Goal: Information Seeking & Learning: Learn about a topic

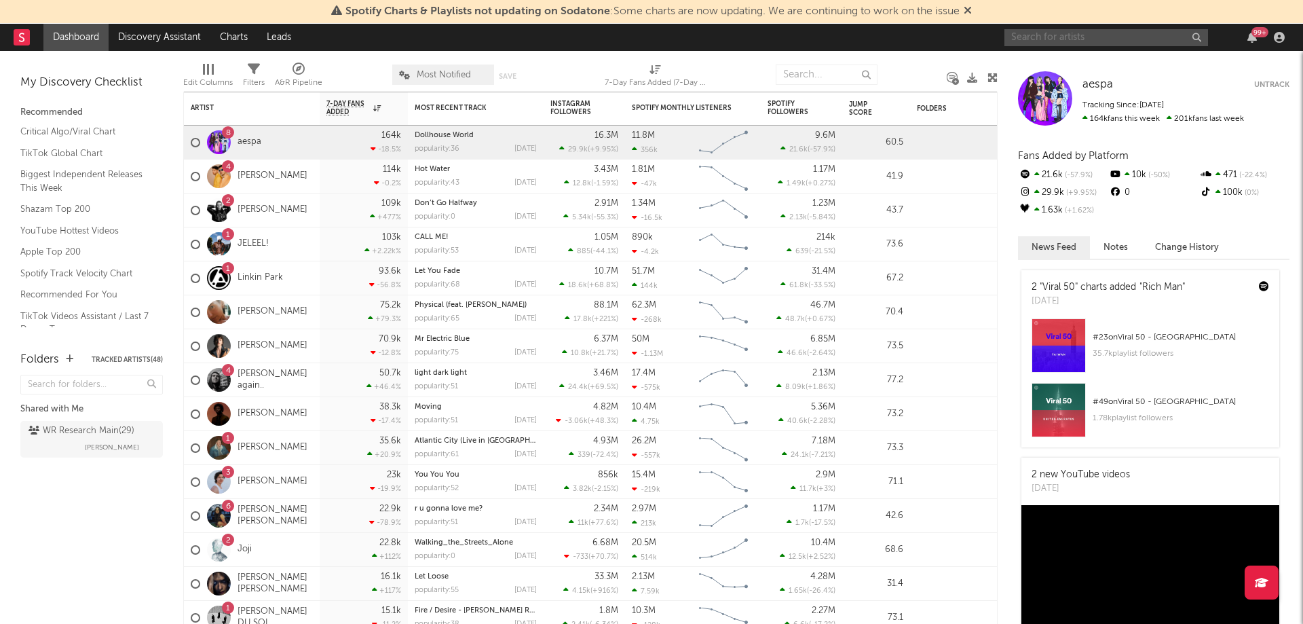
click at [1067, 29] on input "text" at bounding box center [1107, 37] width 204 height 17
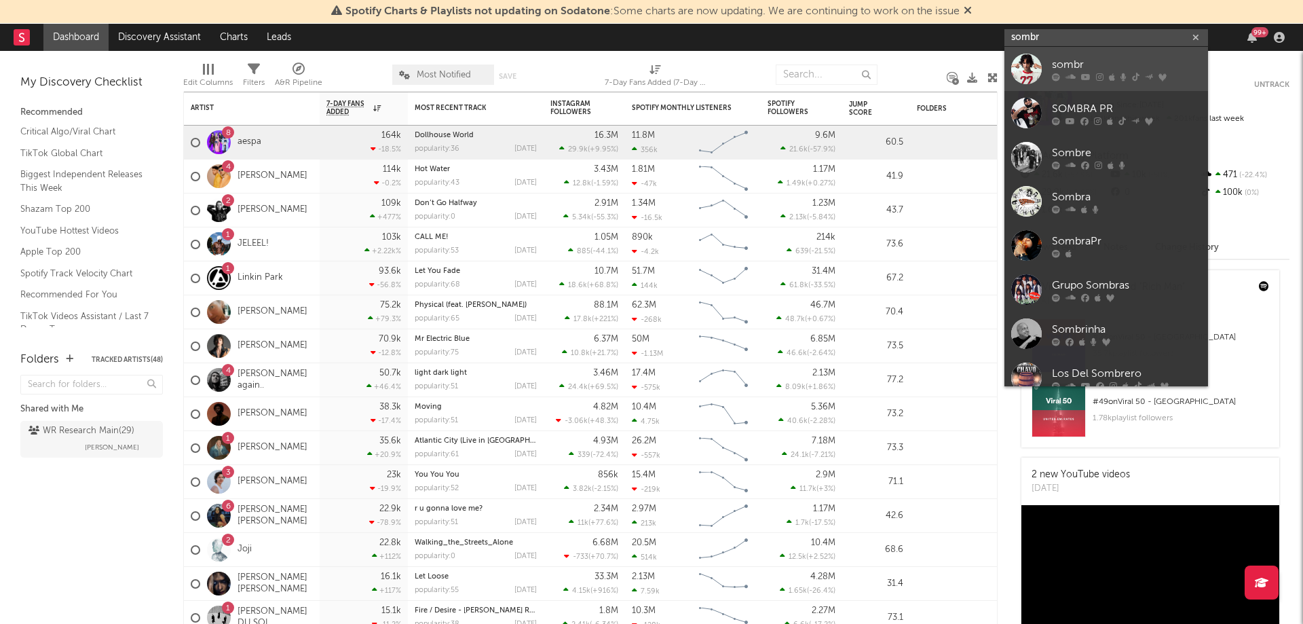
type input "sombr"
click at [1077, 61] on div "sombr" at bounding box center [1126, 64] width 149 height 16
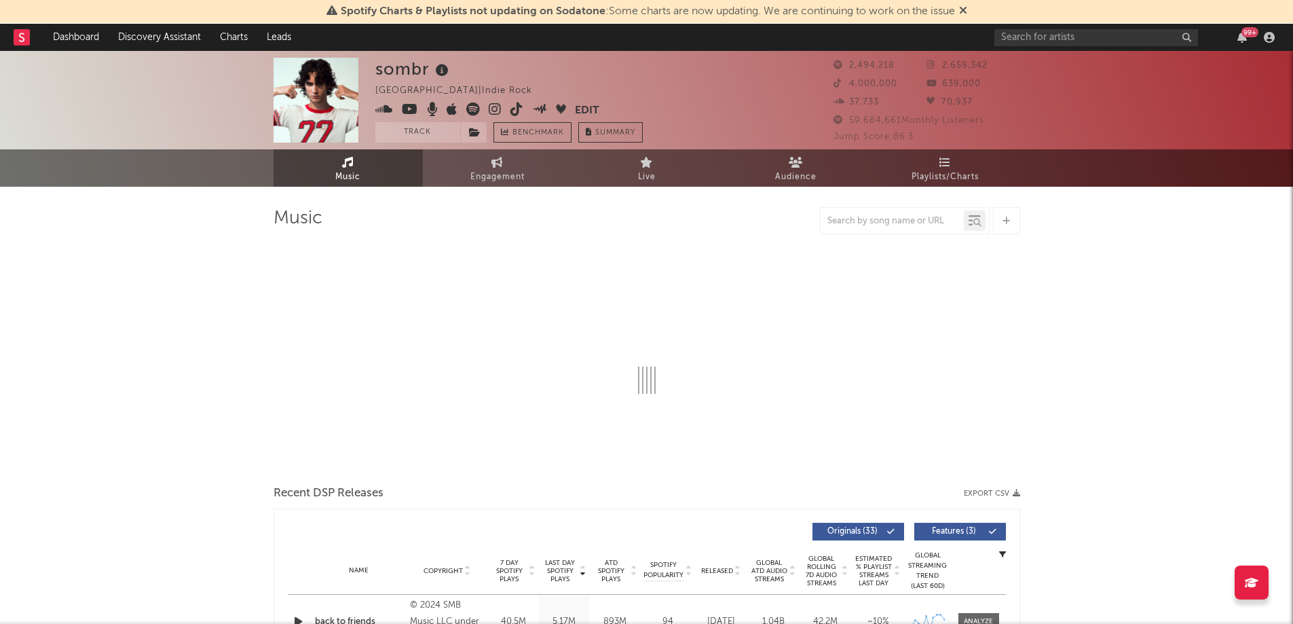
select select "6m"
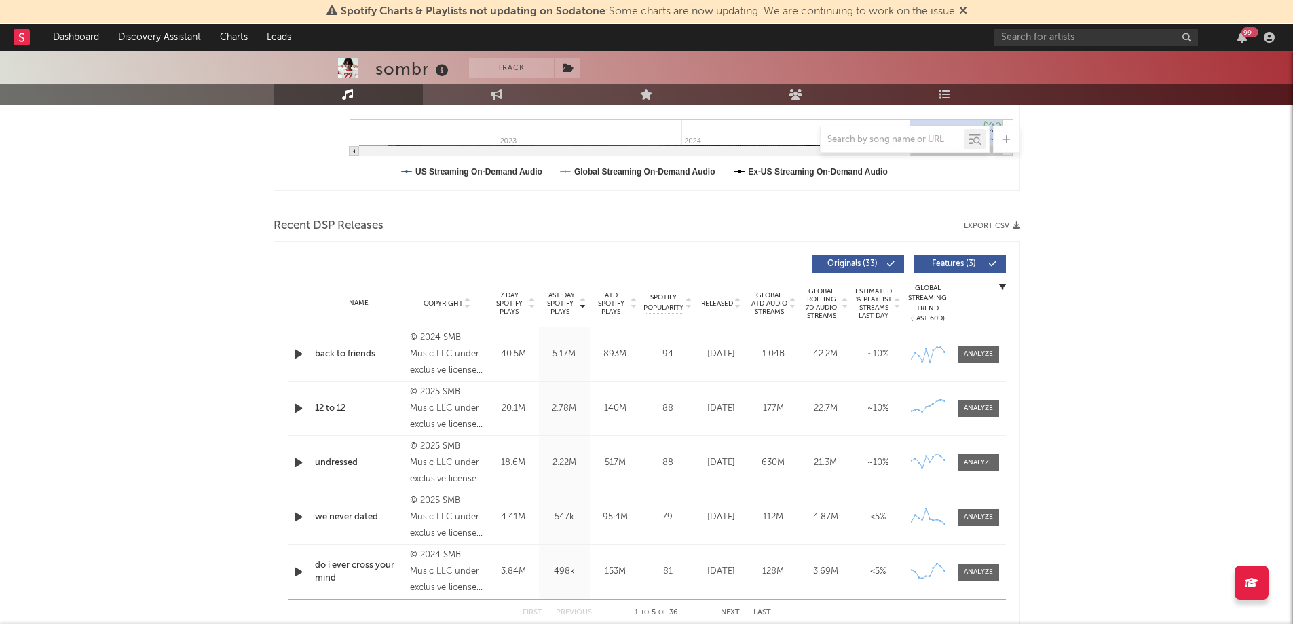
scroll to position [921, 0]
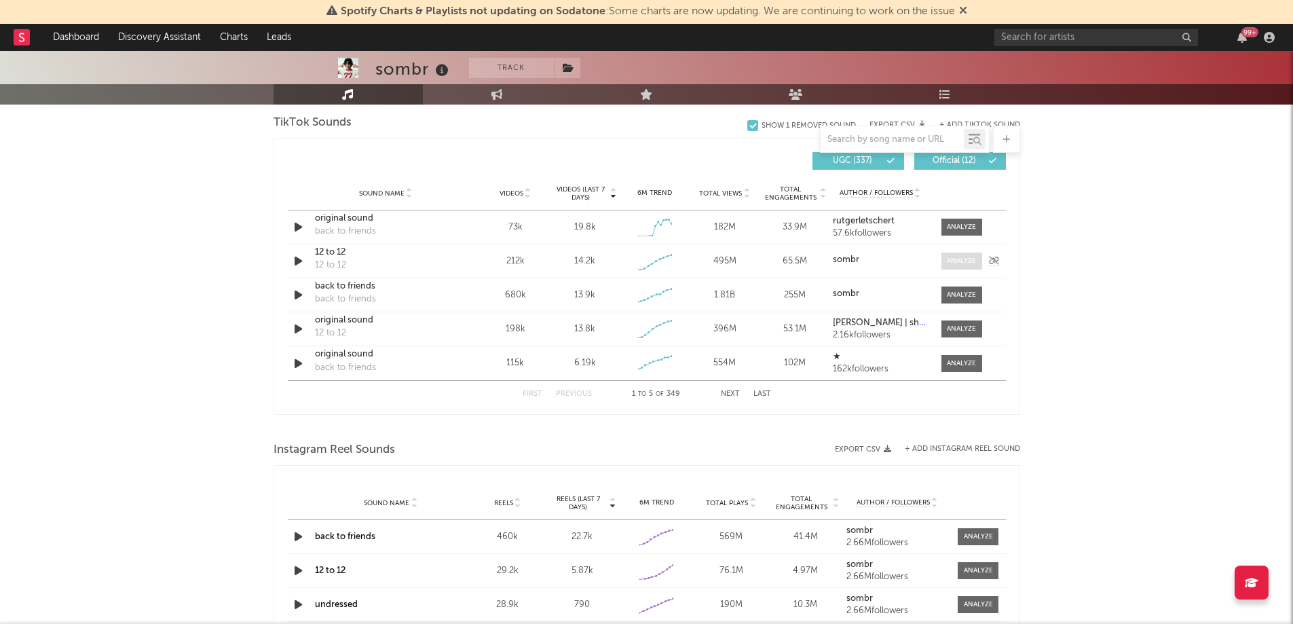
click at [952, 263] on div at bounding box center [961, 261] width 29 height 10
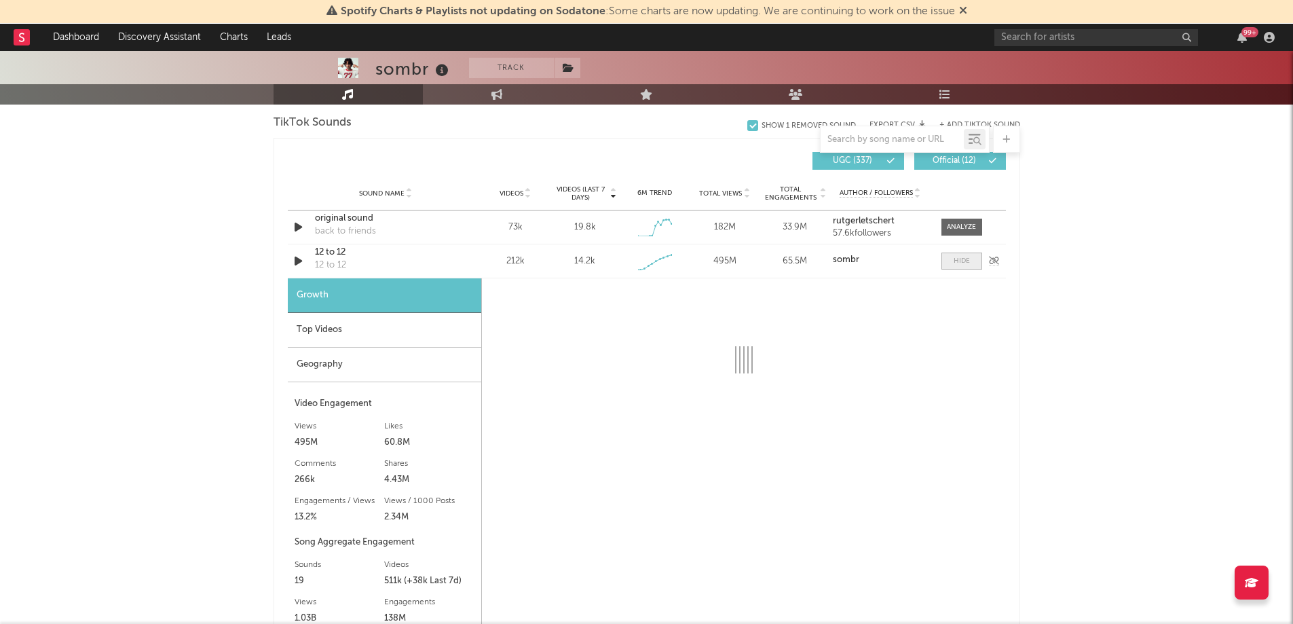
select select "1w"
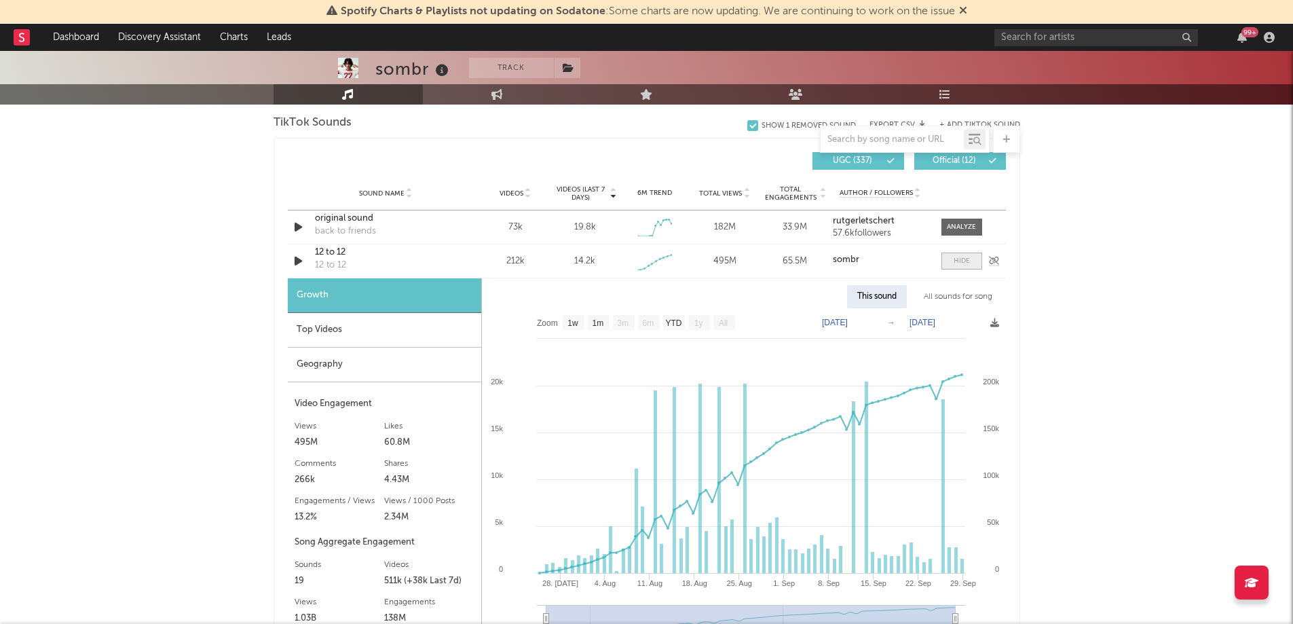
click at [975, 253] on span at bounding box center [962, 261] width 41 height 17
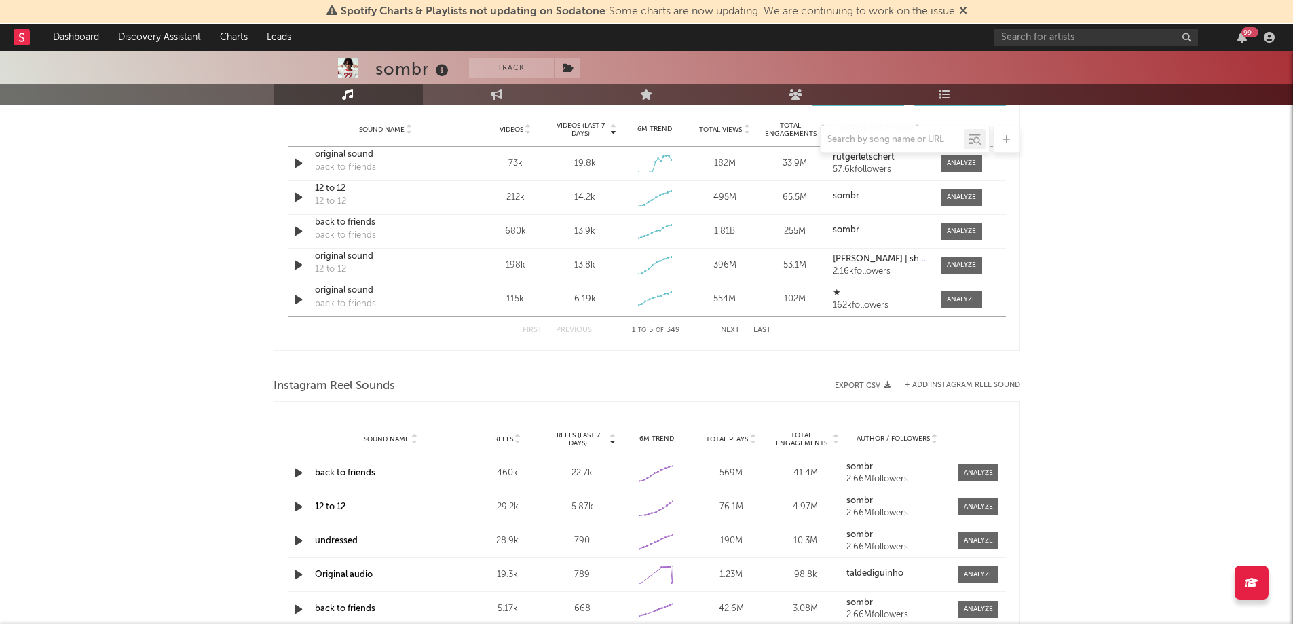
scroll to position [1025, 0]
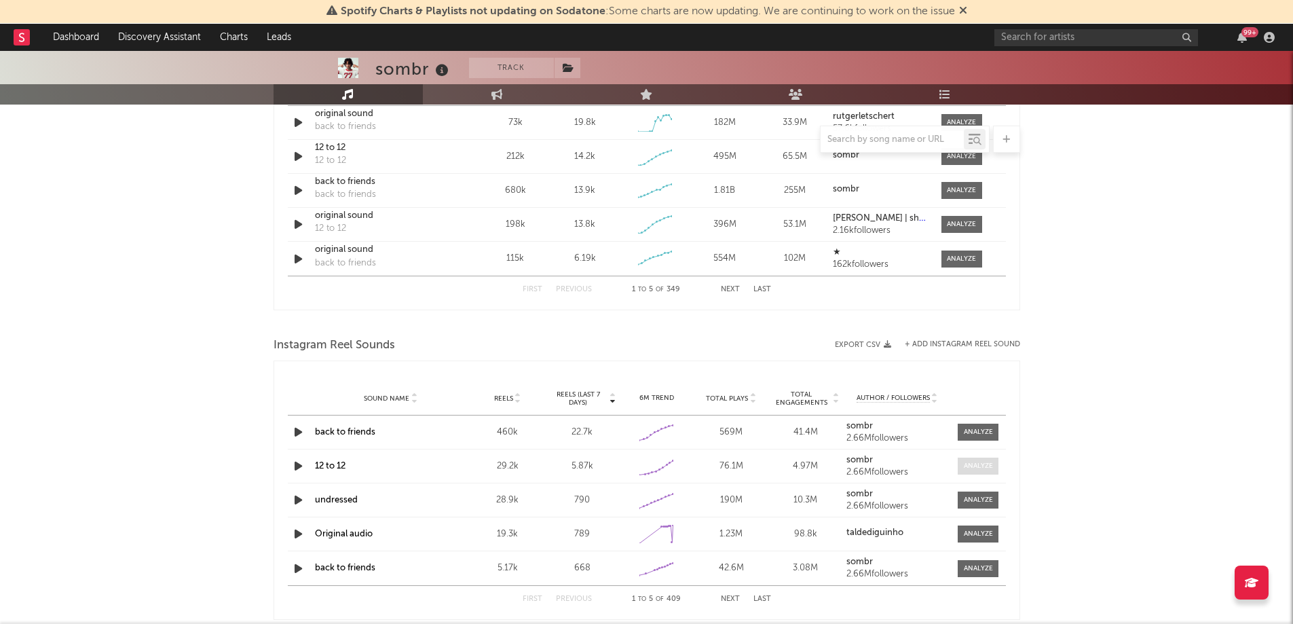
click at [979, 466] on div at bounding box center [978, 466] width 29 height 10
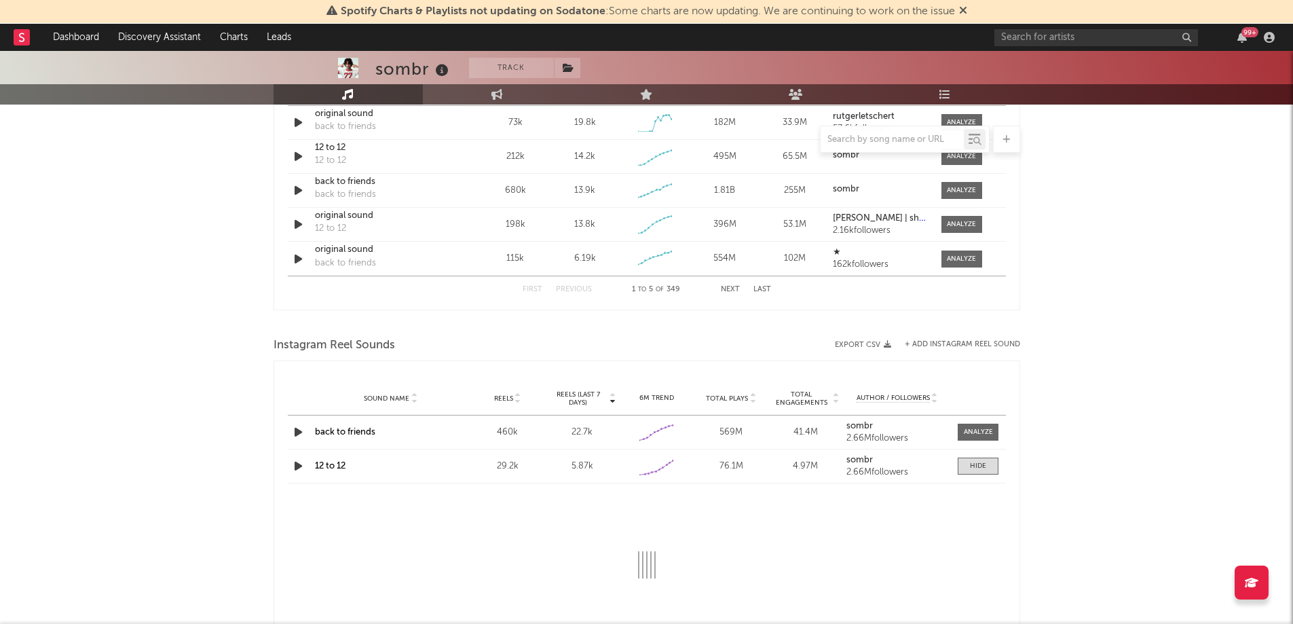
select select "1w"
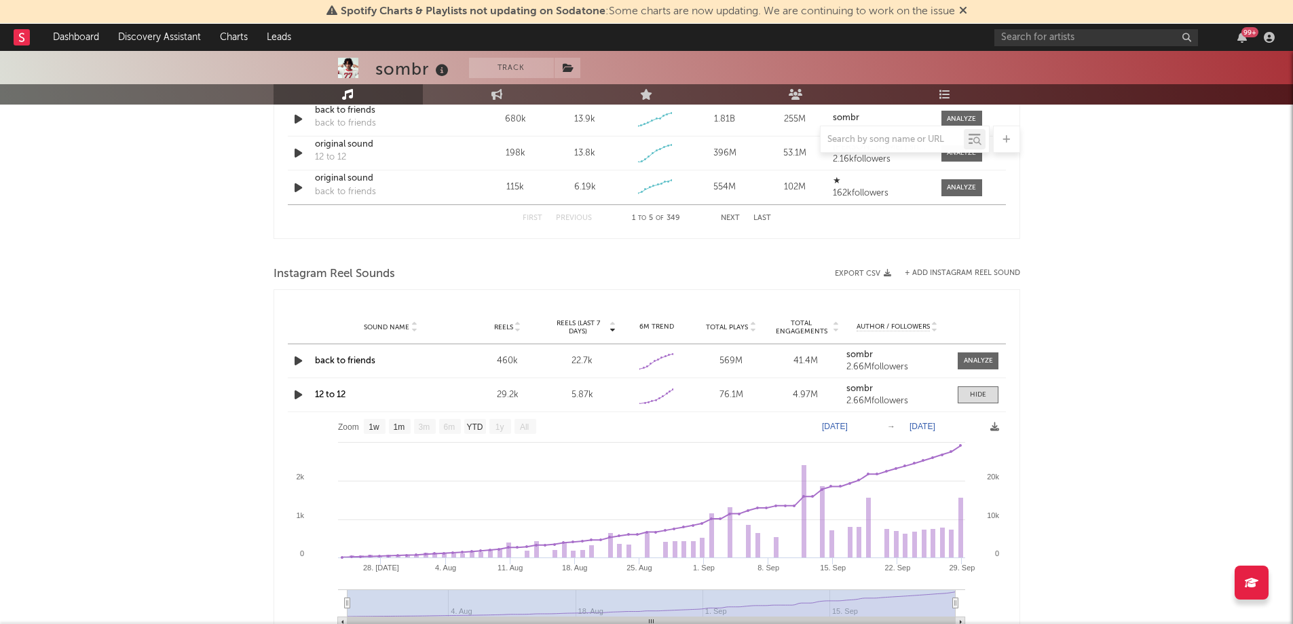
scroll to position [1099, 0]
